Goal: Use online tool/utility

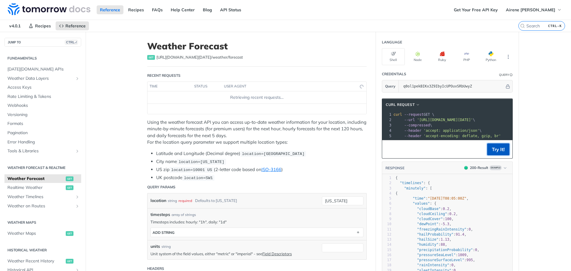
click at [497, 154] on button "Try It!" at bounding box center [498, 149] width 22 height 12
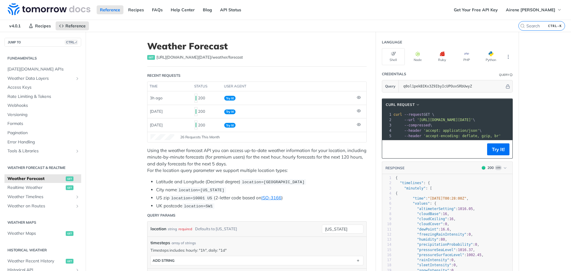
click at [376, 219] on section "cURL Request xxxxxxxxxx 1 curl --request GET \ 2 --url '[URL][DOMAIN_NAME][DATE…" at bounding box center [447, 228] width 143 height 271
click at [344, 225] on input "[US_STATE]" at bounding box center [343, 229] width 42 height 9
drag, startPoint x: 314, startPoint y: 228, endPoint x: 266, endPoint y: 226, distance: 47.9
click at [267, 226] on div "location string required Defaults to [US_STATE] [US_STATE] required type : stri…" at bounding box center [257, 229] width 219 height 15
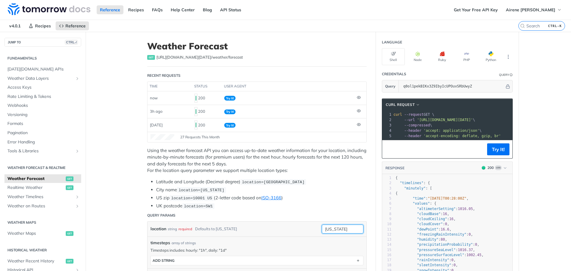
paste input "14°10'12.0 N 121°15'25.2 E"
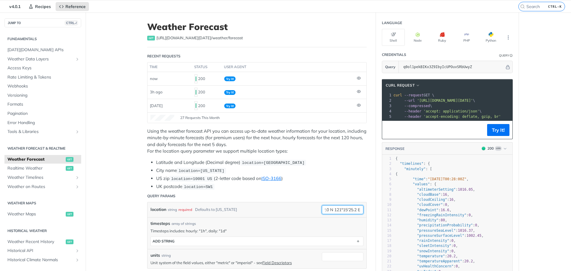
scroll to position [30, 0]
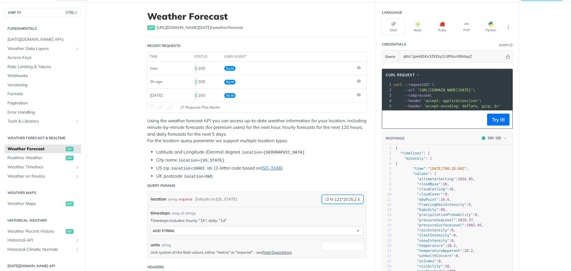
type input "14°10'12.0 N 121°15'25.2 E"
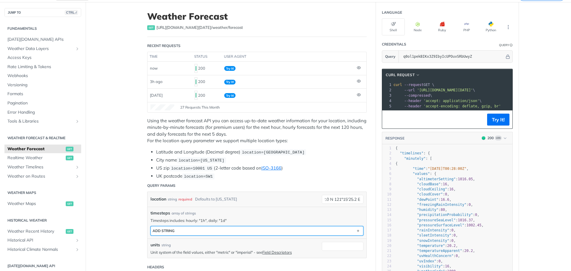
click at [195, 229] on button "ADD string" at bounding box center [257, 230] width 212 height 9
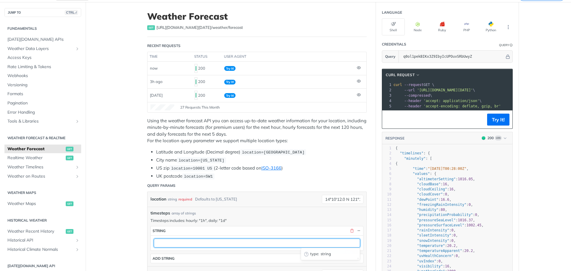
click at [190, 242] on input "text" at bounding box center [257, 243] width 206 height 9
type input "1d"
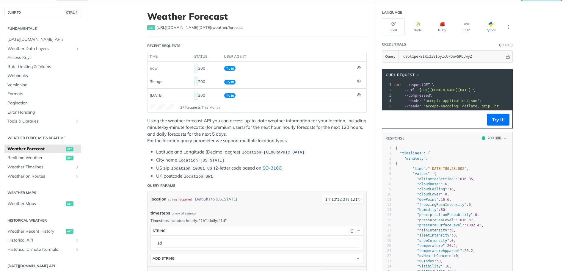
click at [500, 126] on button "Try It!" at bounding box center [498, 120] width 22 height 12
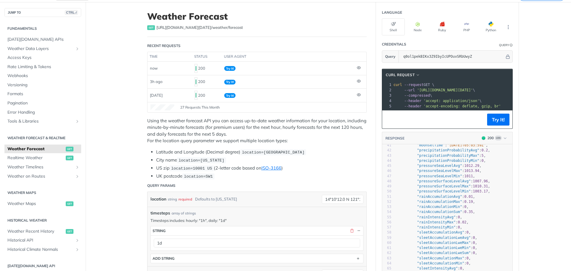
scroll to position [238, 0]
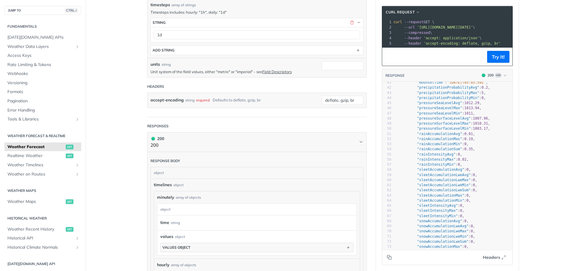
click at [387, 259] on icon "Copy to clipboard" at bounding box center [389, 257] width 5 height 5
click at [528, 126] on main "JUMP TO CTRL-/ Fundamentals [DATE][DOMAIN_NAME] APIs Weather Data Layers Core P…" at bounding box center [285, 187] width 571 height 787
click at [535, 40] on main "JUMP TO CTRL-/ Fundamentals [DATE][DOMAIN_NAME] APIs Weather Data Layers Core P…" at bounding box center [285, 187] width 571 height 787
